Goal: Find specific page/section: Find specific page/section

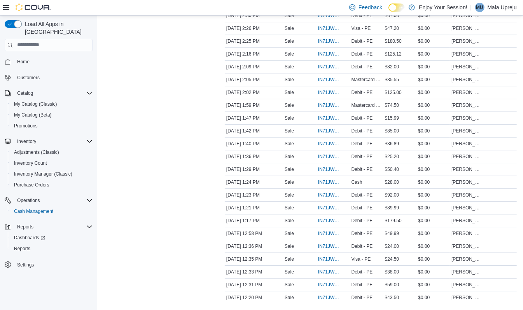
scroll to position [1219, 0]
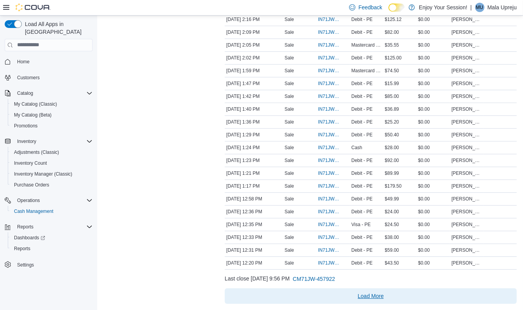
click at [358, 292] on span "Load More" at bounding box center [371, 297] width 286 height 16
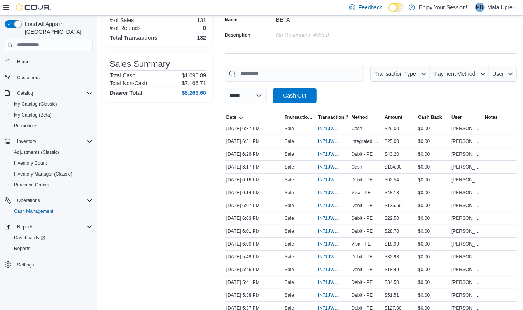
scroll to position [0, 0]
